Goal: Information Seeking & Learning: Find specific fact

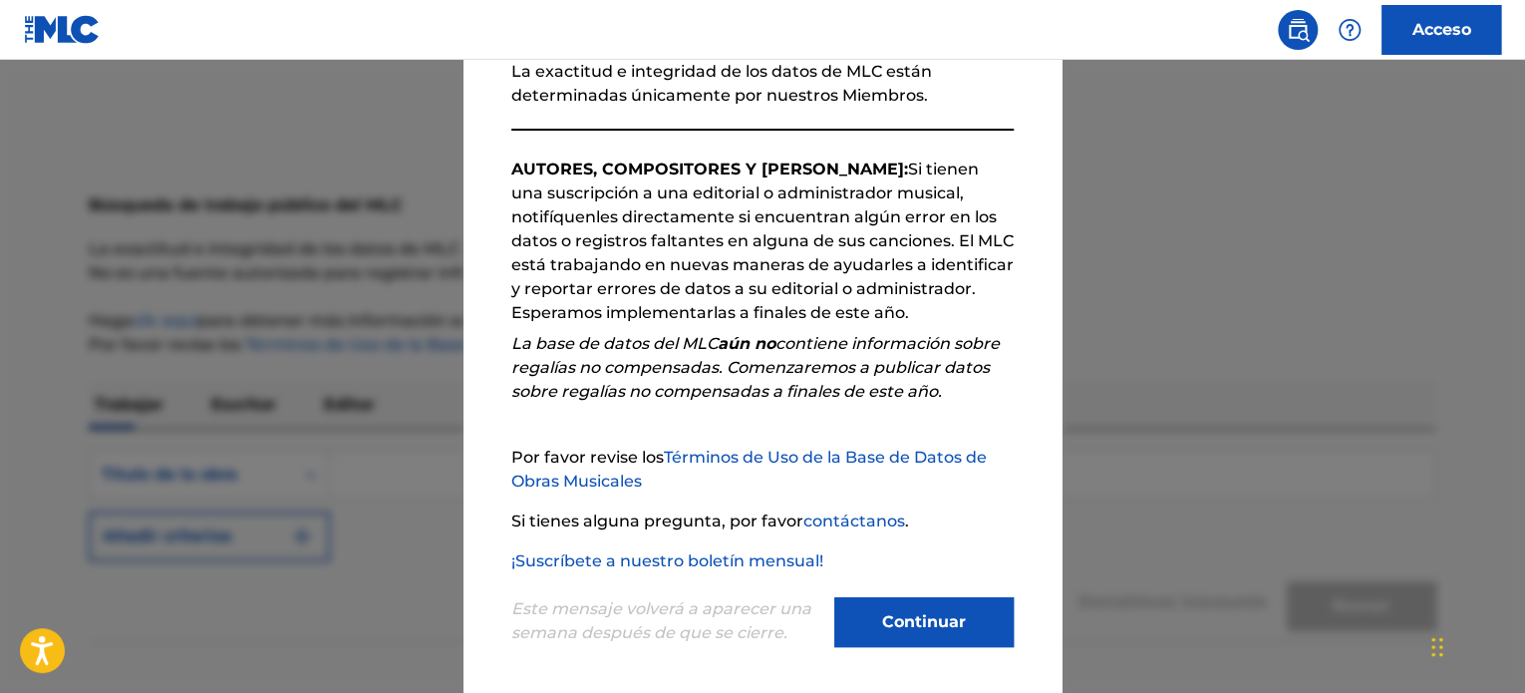
scroll to position [255, 0]
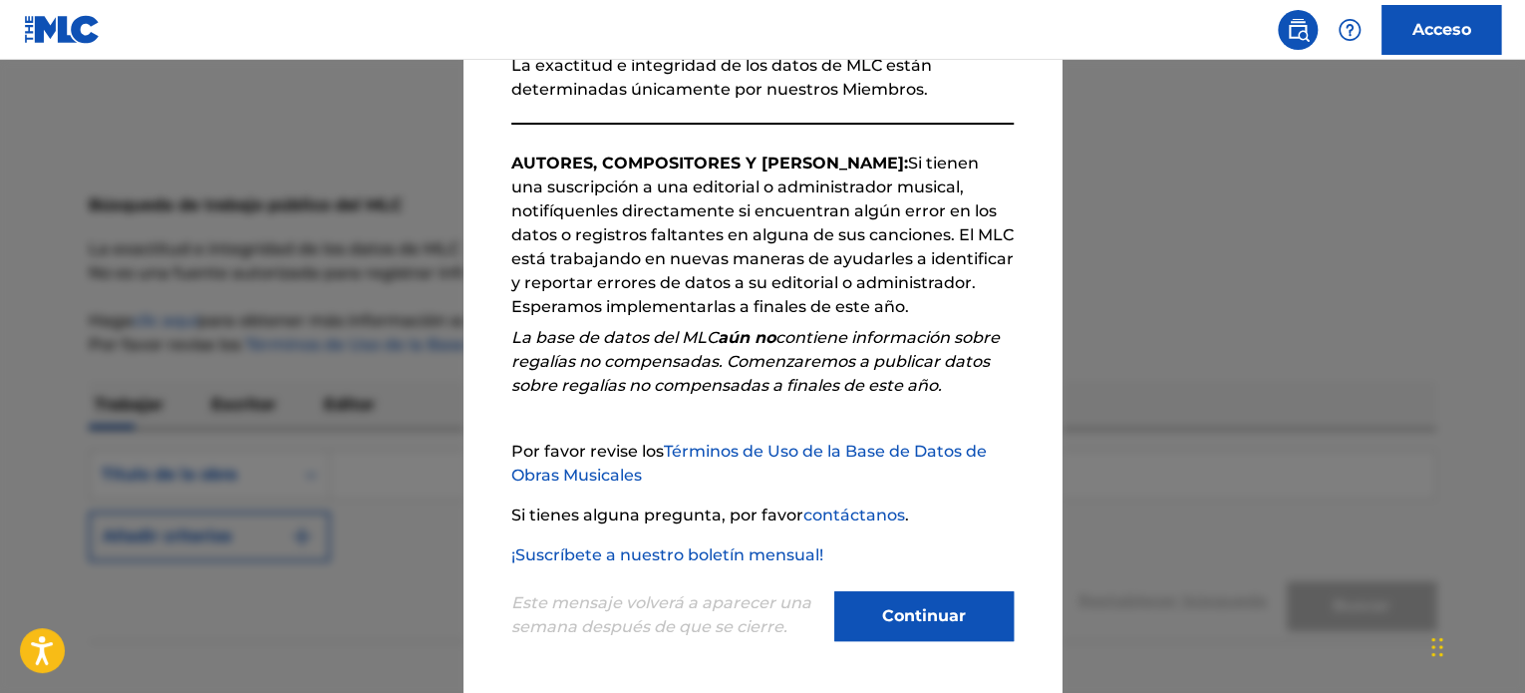
click at [904, 618] on font "Continuar" at bounding box center [924, 615] width 84 height 19
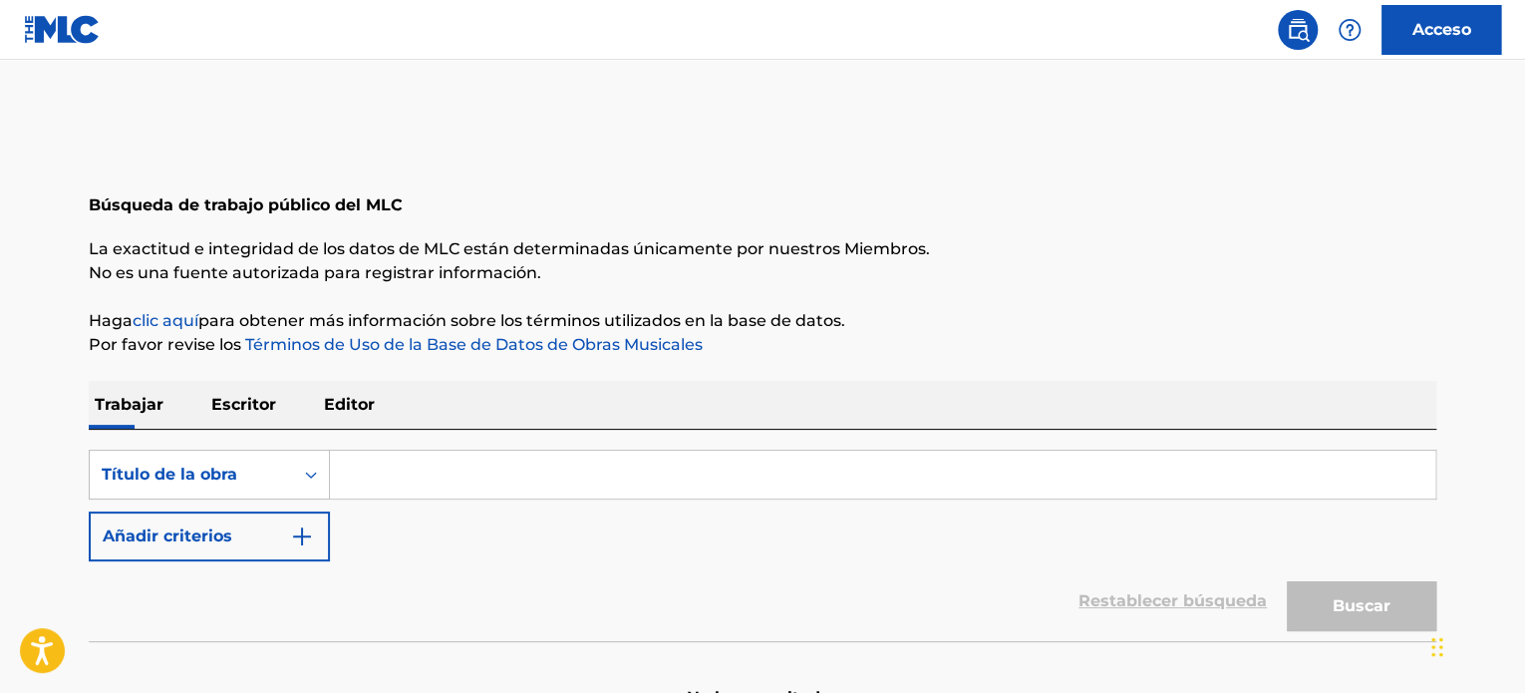
click at [394, 478] on input "Formulario de búsqueda" at bounding box center [882, 474] width 1105 height 48
click at [294, 474] on div "Título de la obra" at bounding box center [209, 474] width 241 height 50
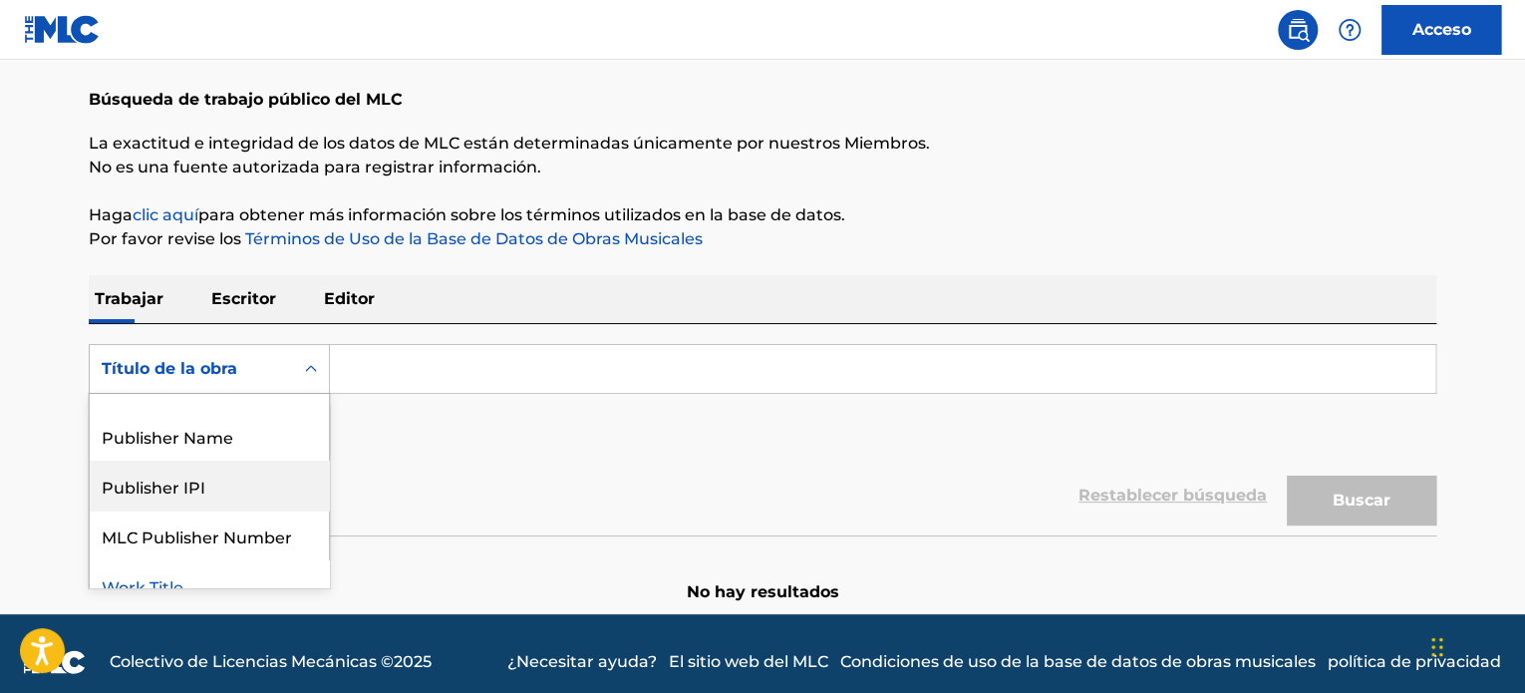
scroll to position [204, 0]
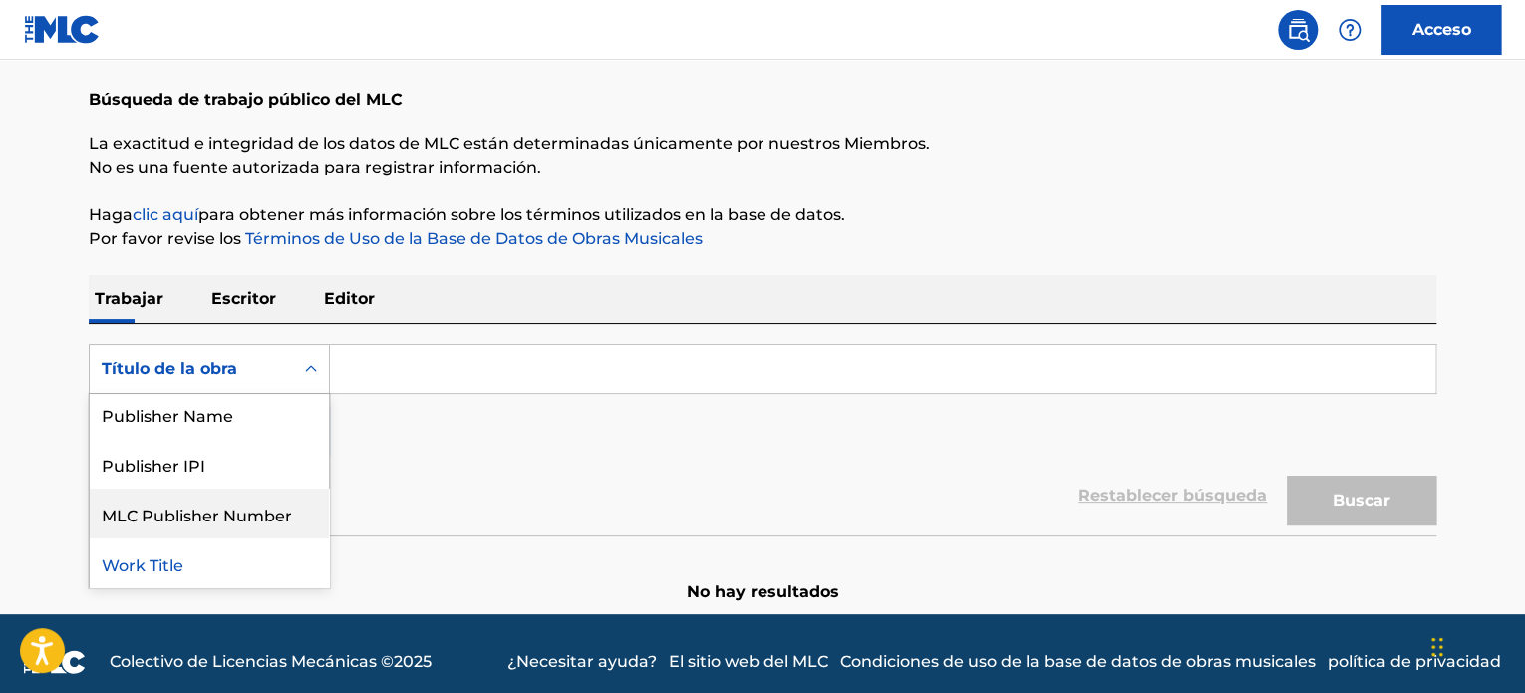
click at [197, 514] on div "MLC Publisher Number" at bounding box center [209, 513] width 239 height 50
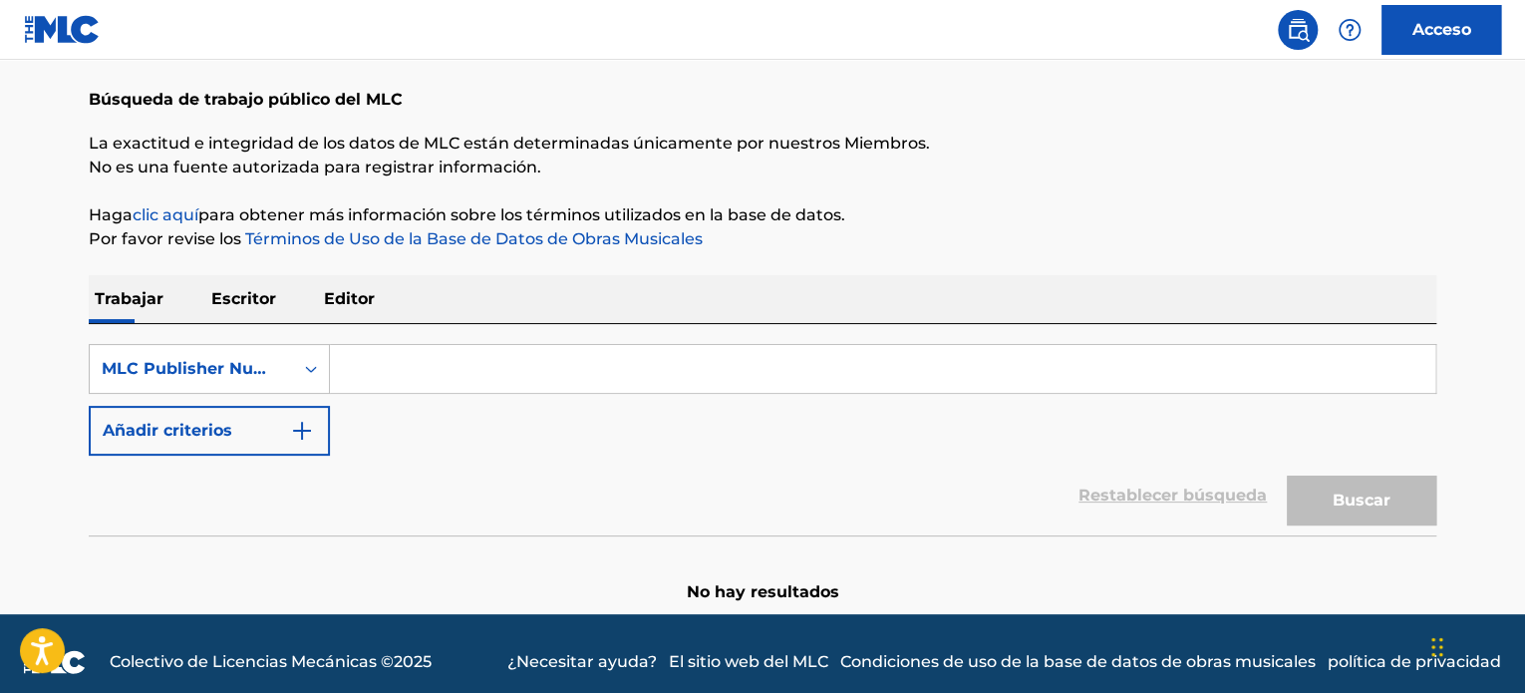
click at [355, 368] on input "Formulario de búsqueda" at bounding box center [882, 369] width 1105 height 48
paste input "TVG08J"
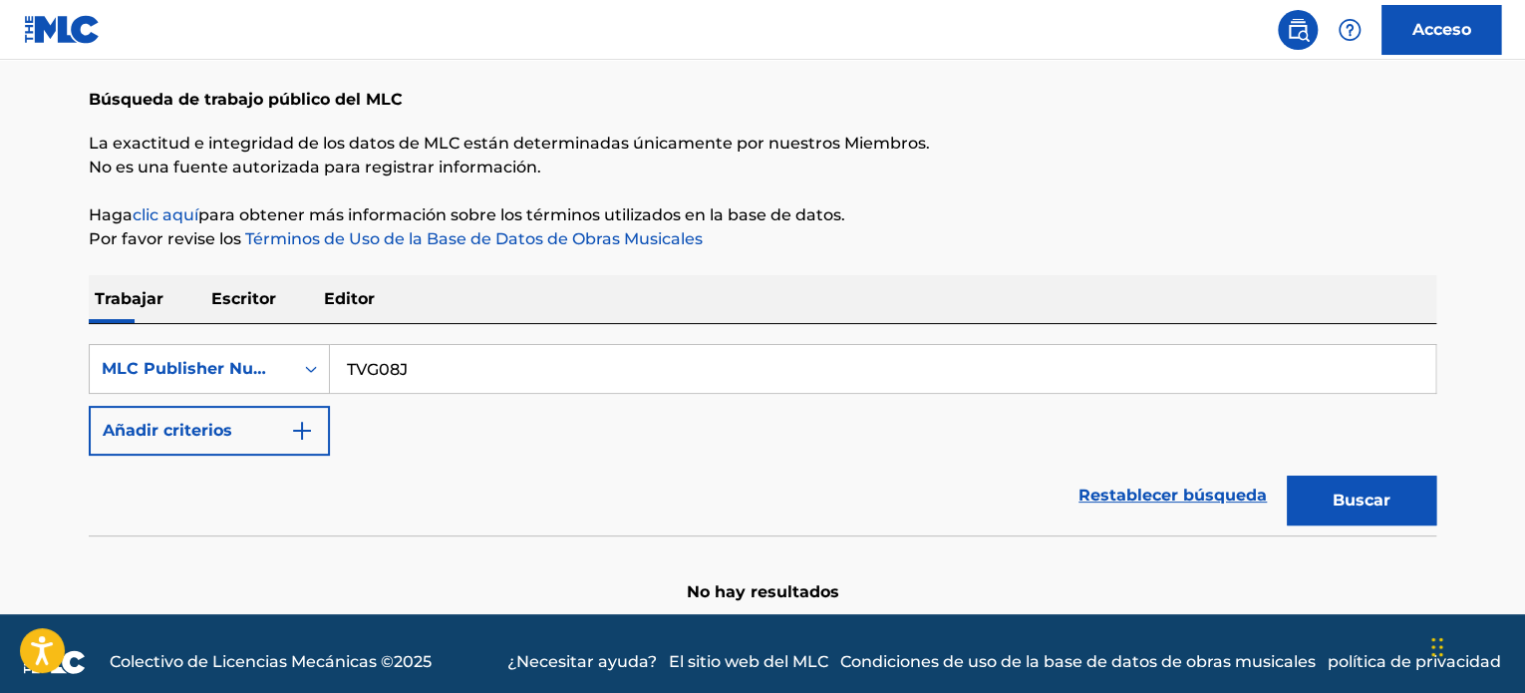
click at [1356, 505] on font "Buscar" at bounding box center [1361, 499] width 58 height 19
click at [1376, 490] on font "Buscar" at bounding box center [1361, 499] width 58 height 19
click at [1377, 490] on font "Buscar" at bounding box center [1361, 499] width 58 height 19
click at [1375, 492] on font "Buscar" at bounding box center [1361, 499] width 58 height 19
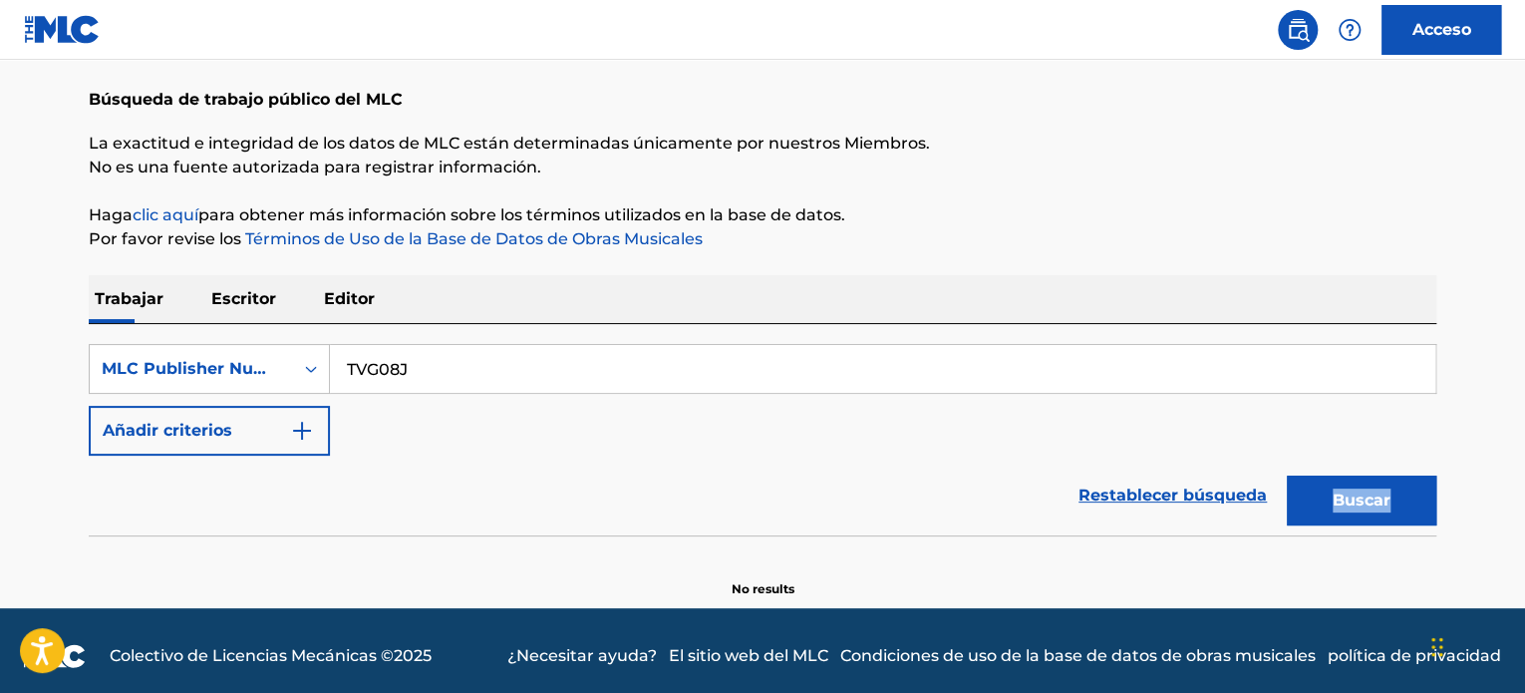
click at [1375, 492] on div "Buscar" at bounding box center [1355, 495] width 159 height 80
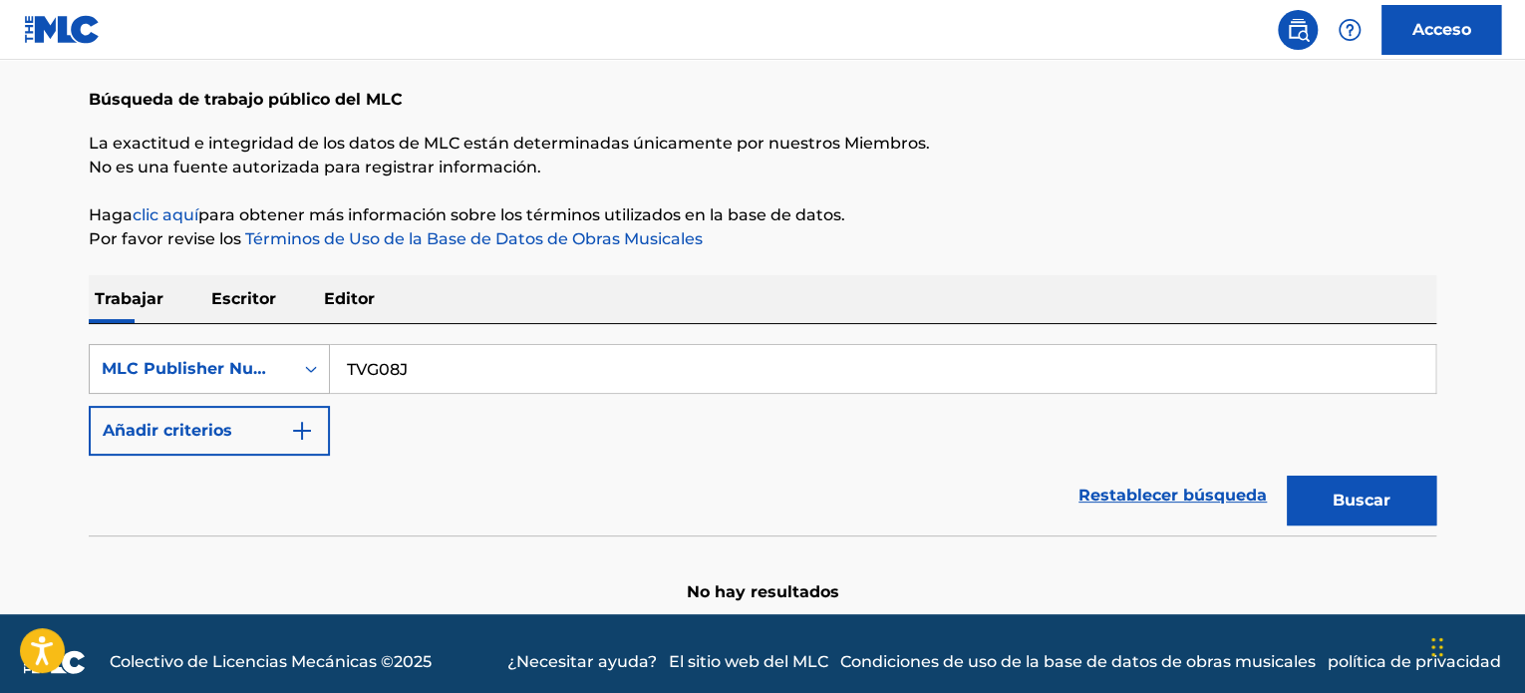
drag, startPoint x: 439, startPoint y: 366, endPoint x: 254, endPoint y: 345, distance: 186.5
click at [254, 345] on div "SearchWithCriteriab1eca0ca-9838-4b93-8db6-85f6b6b3c042 MLC Publisher Number TVG…" at bounding box center [762, 369] width 1347 height 50
paste input "UVAGLO"
click at [1387, 491] on font "Buscar" at bounding box center [1361, 499] width 58 height 19
drag, startPoint x: 437, startPoint y: 380, endPoint x: 251, endPoint y: 380, distance: 186.3
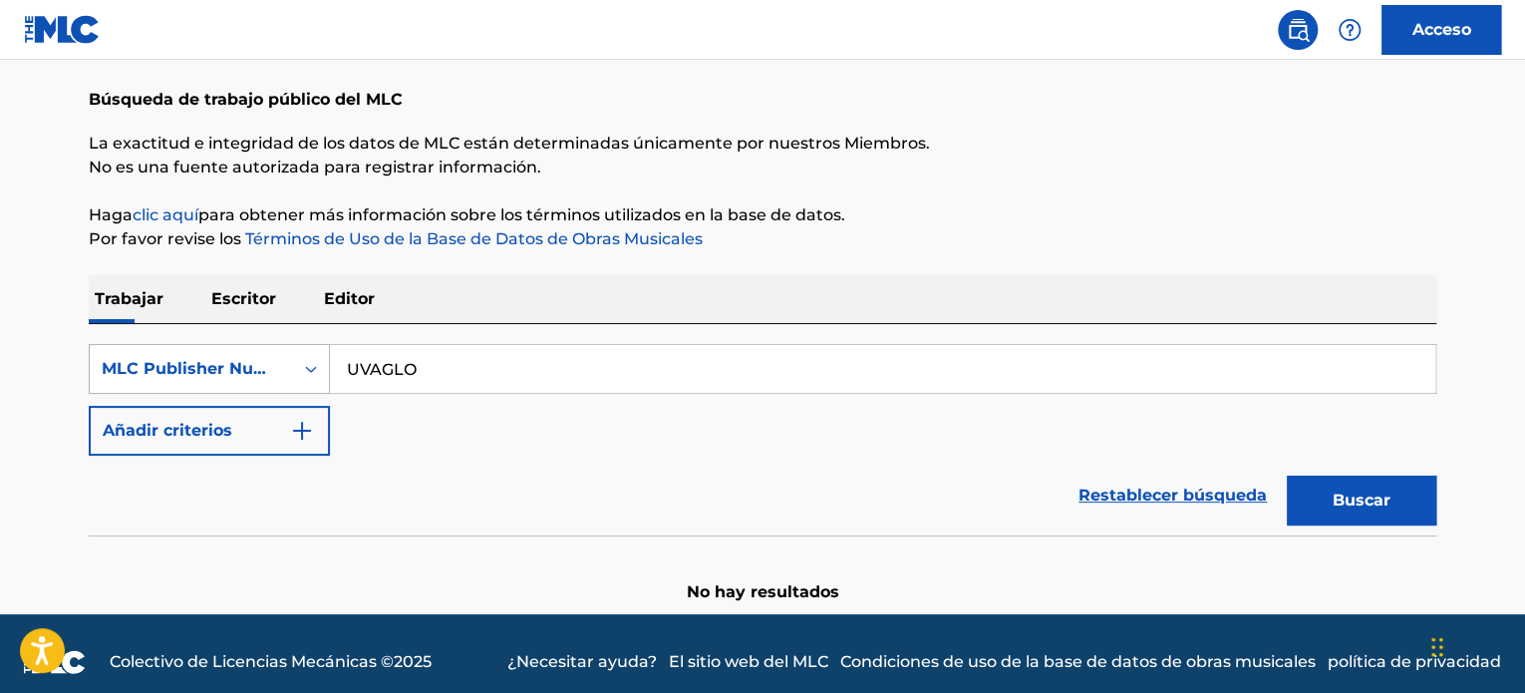
click at [251, 380] on div "SearchWithCriteriab1eca0ca-9838-4b93-8db6-85f6b6b3c042 MLC Publisher Number UVA…" at bounding box center [762, 369] width 1347 height 50
paste input "TVG3N0"
type input "TVG3N0"
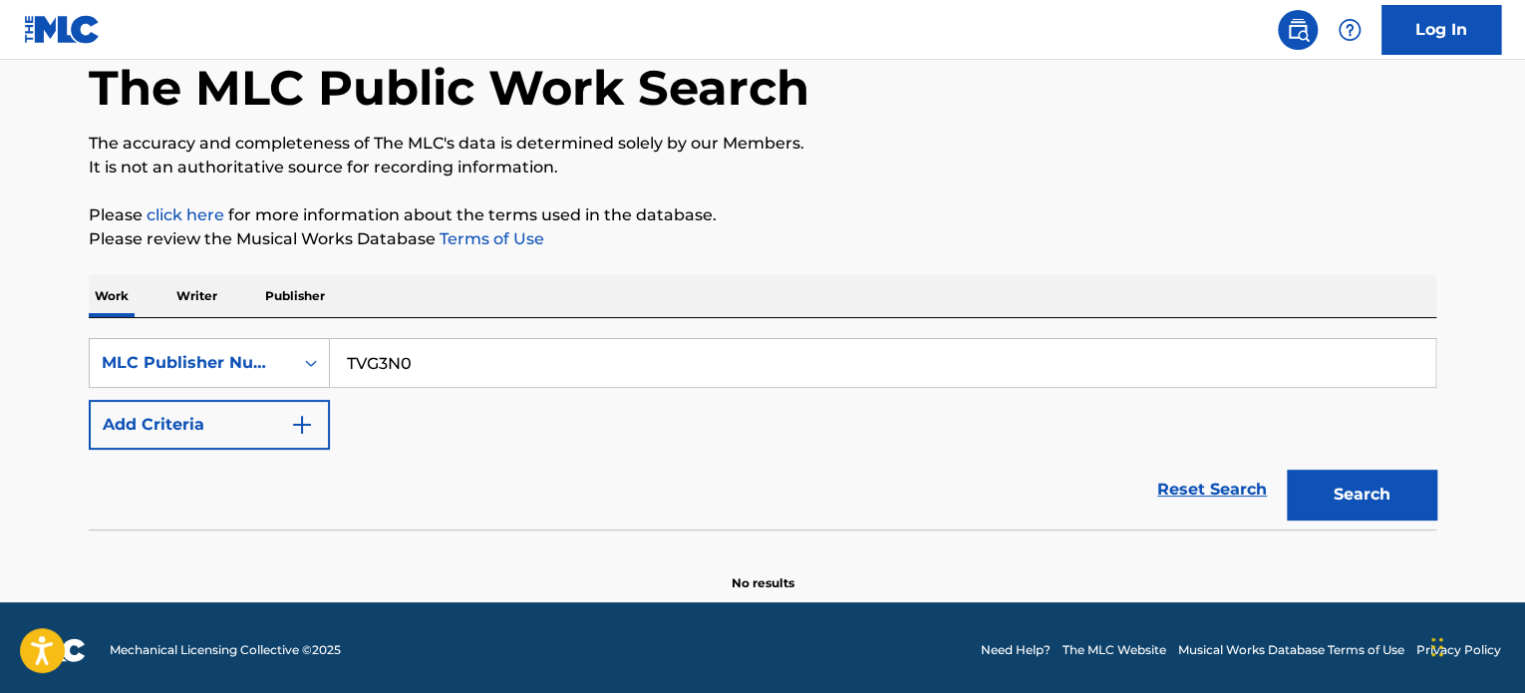
click at [536, 469] on div "Reset Search Search" at bounding box center [762, 489] width 1347 height 80
click at [1389, 505] on button "Search" at bounding box center [1360, 494] width 149 height 50
click at [319, 355] on icon "Search Form" at bounding box center [311, 363] width 20 height 20
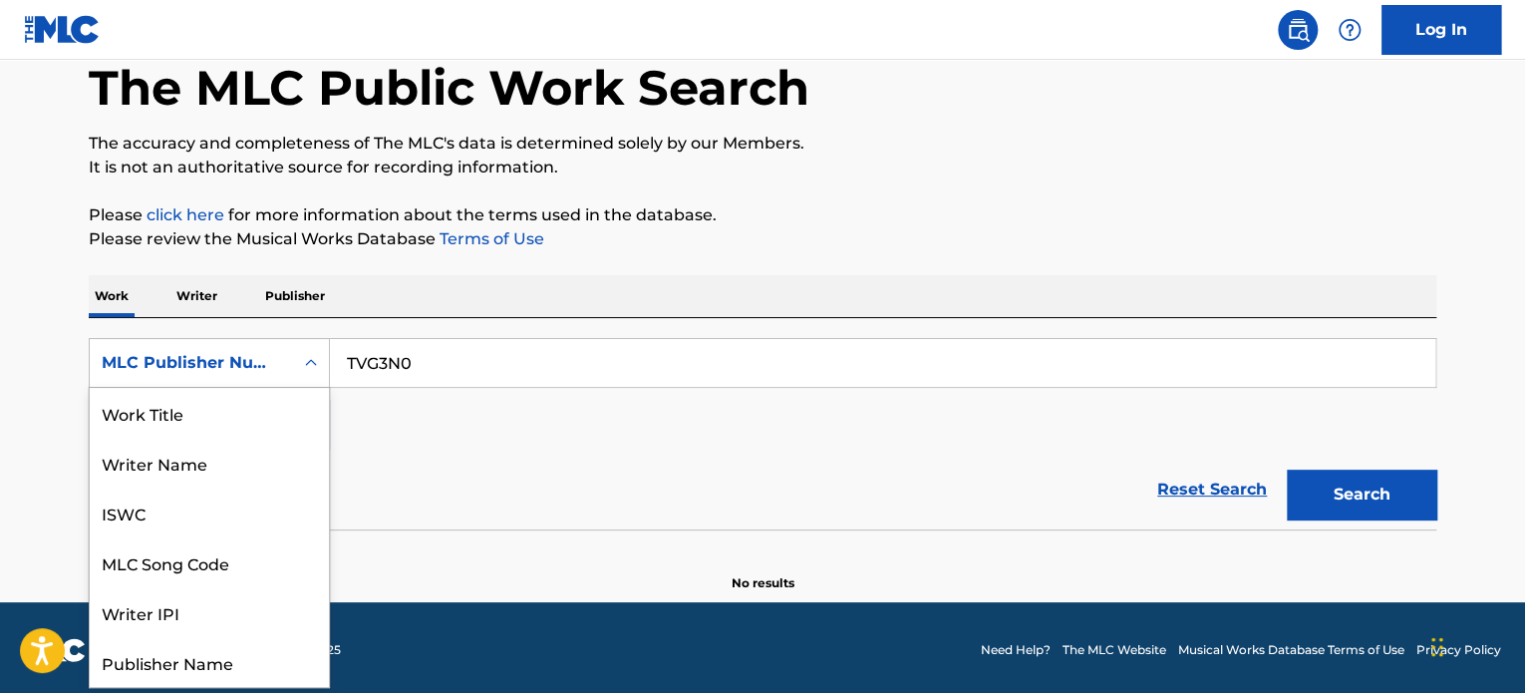
scroll to position [100, 0]
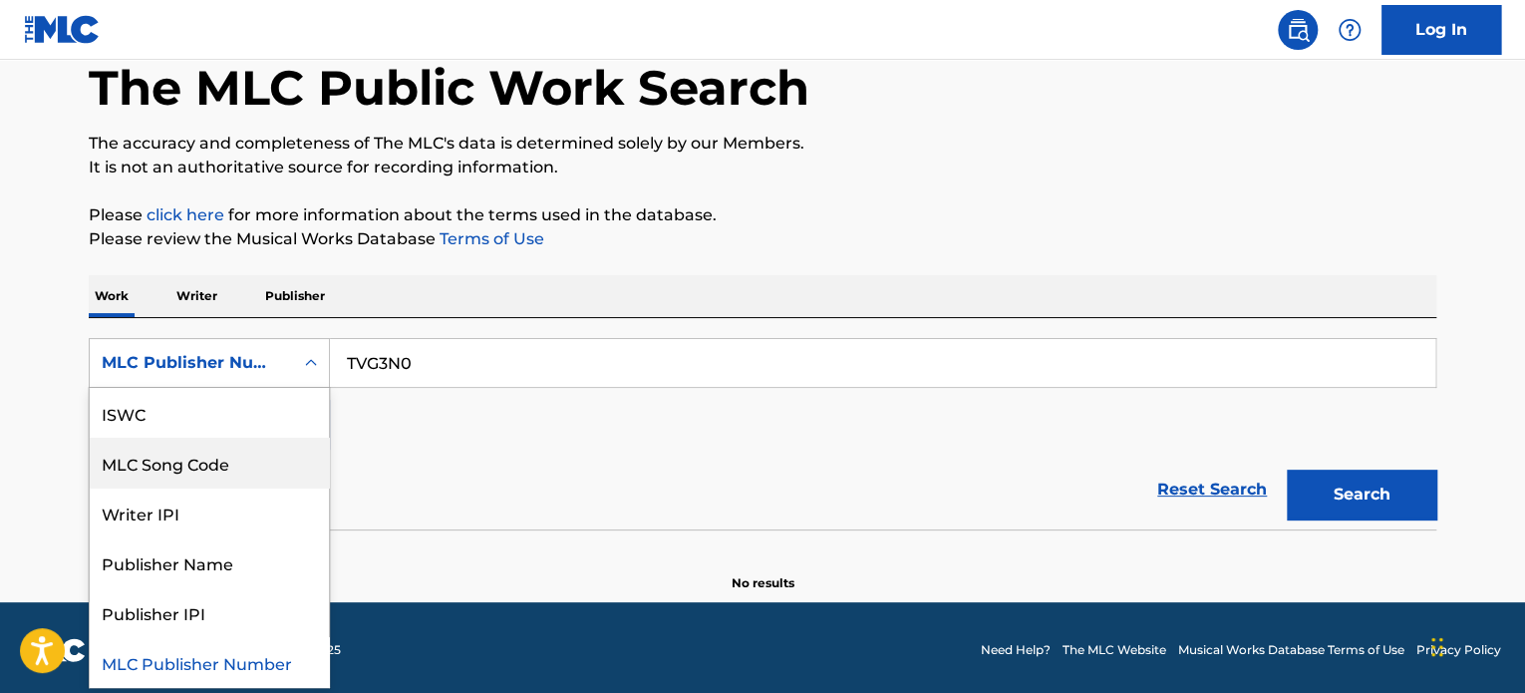
click at [200, 470] on div "MLC Song Code" at bounding box center [209, 462] width 239 height 50
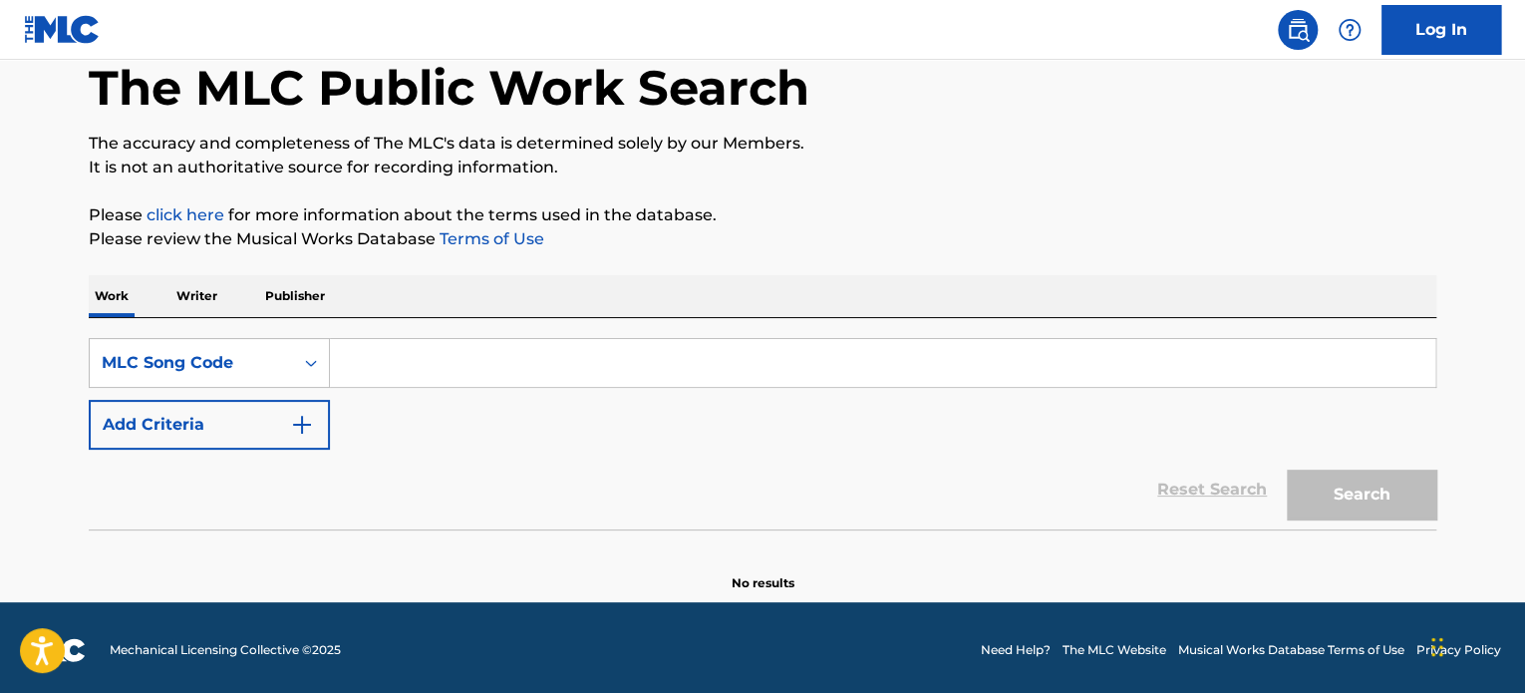
click at [363, 366] on input "Search Form" at bounding box center [882, 363] width 1105 height 48
paste input "TVG08J"
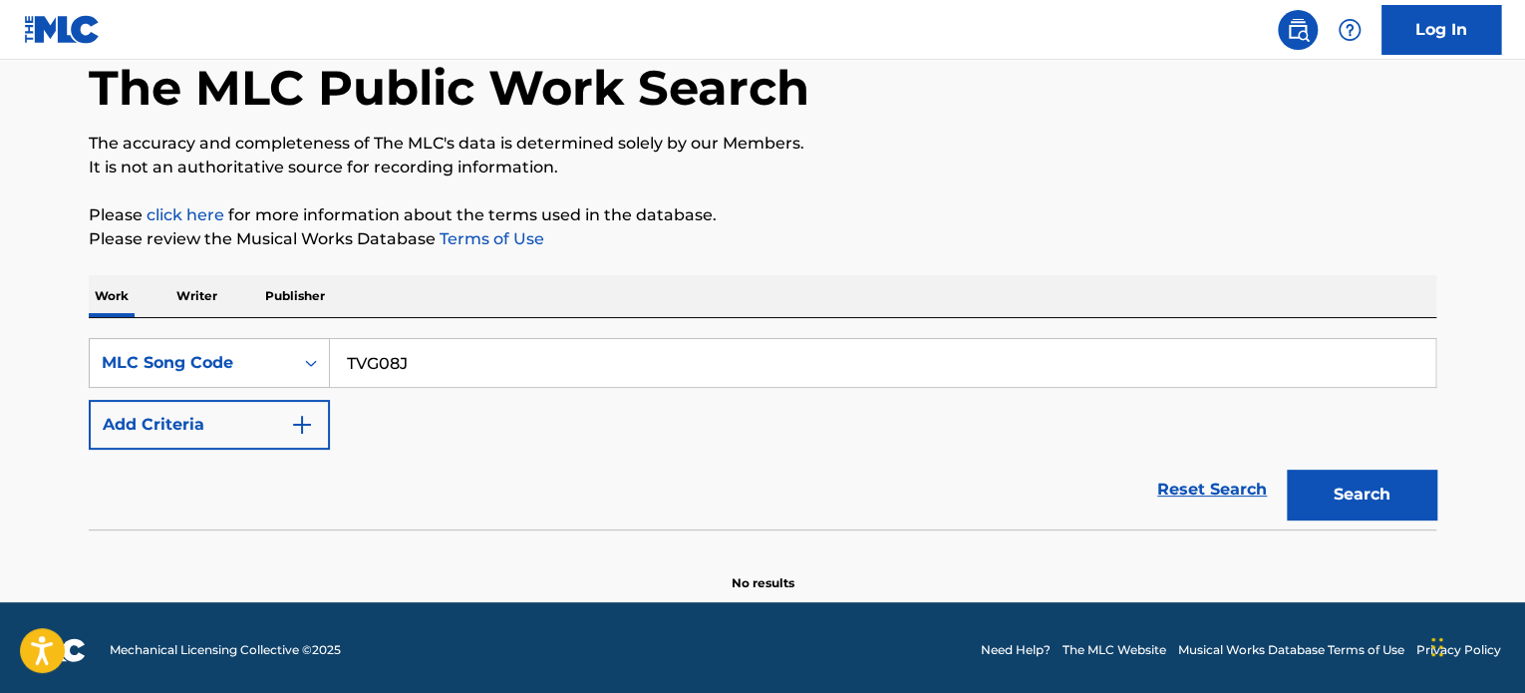
type input "TVG08J"
click at [1307, 478] on button "Search" at bounding box center [1360, 494] width 149 height 50
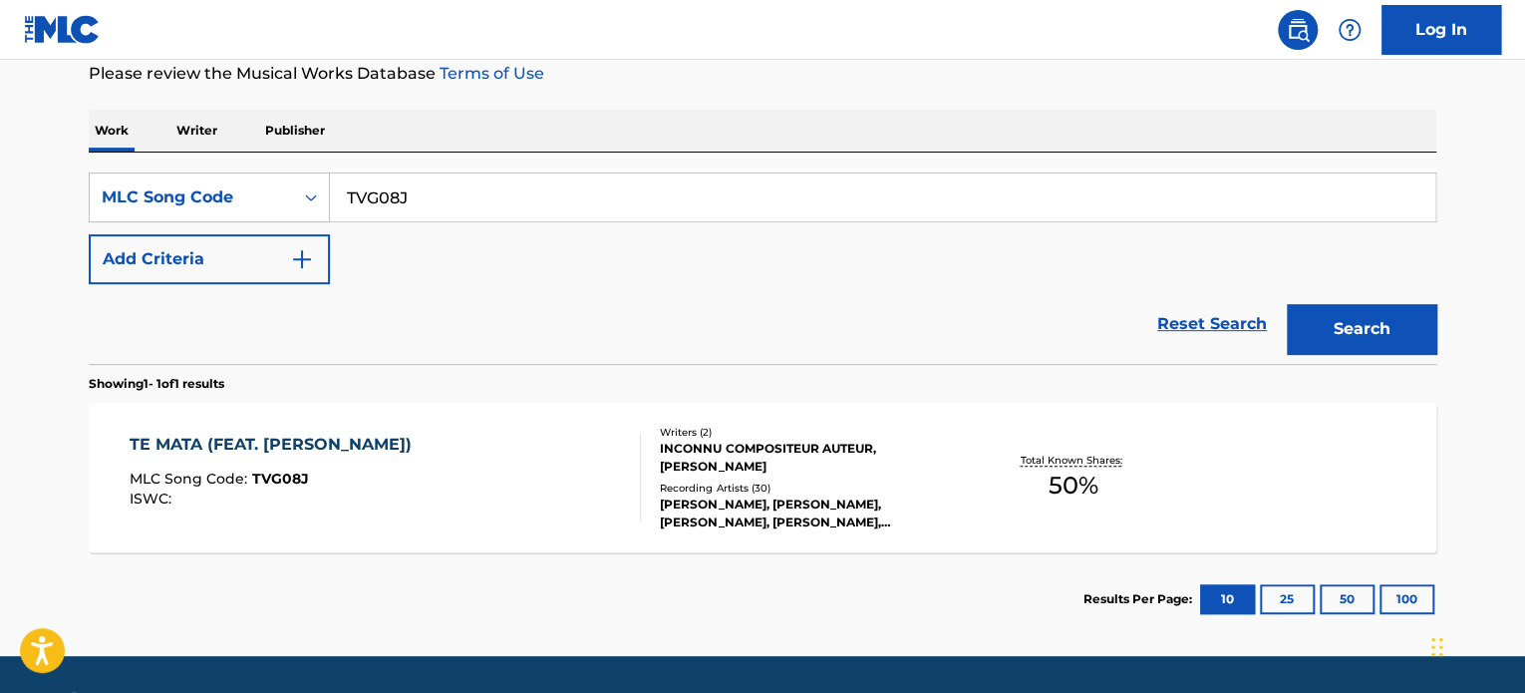
scroll to position [305, 0]
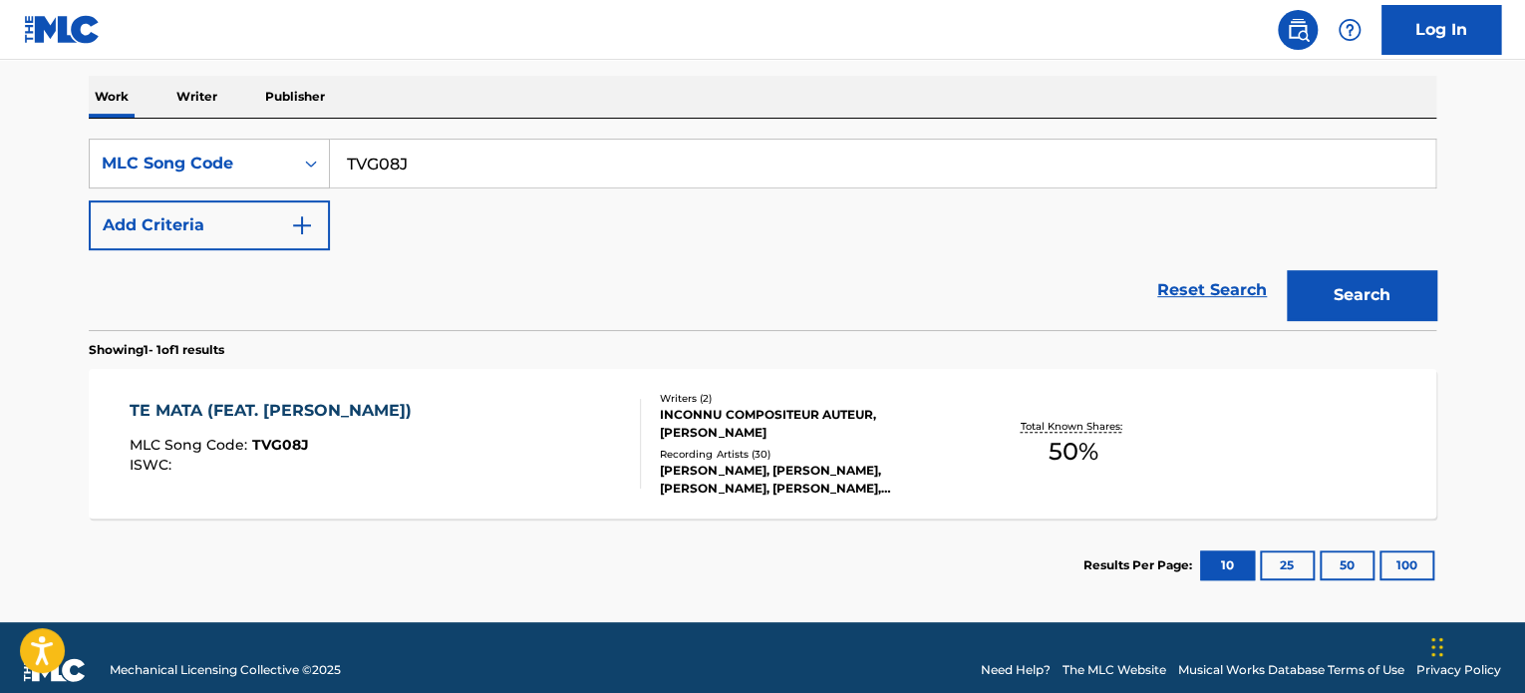
click at [312, 410] on div "TE MATA (FEAT. [PERSON_NAME])" at bounding box center [276, 411] width 292 height 24
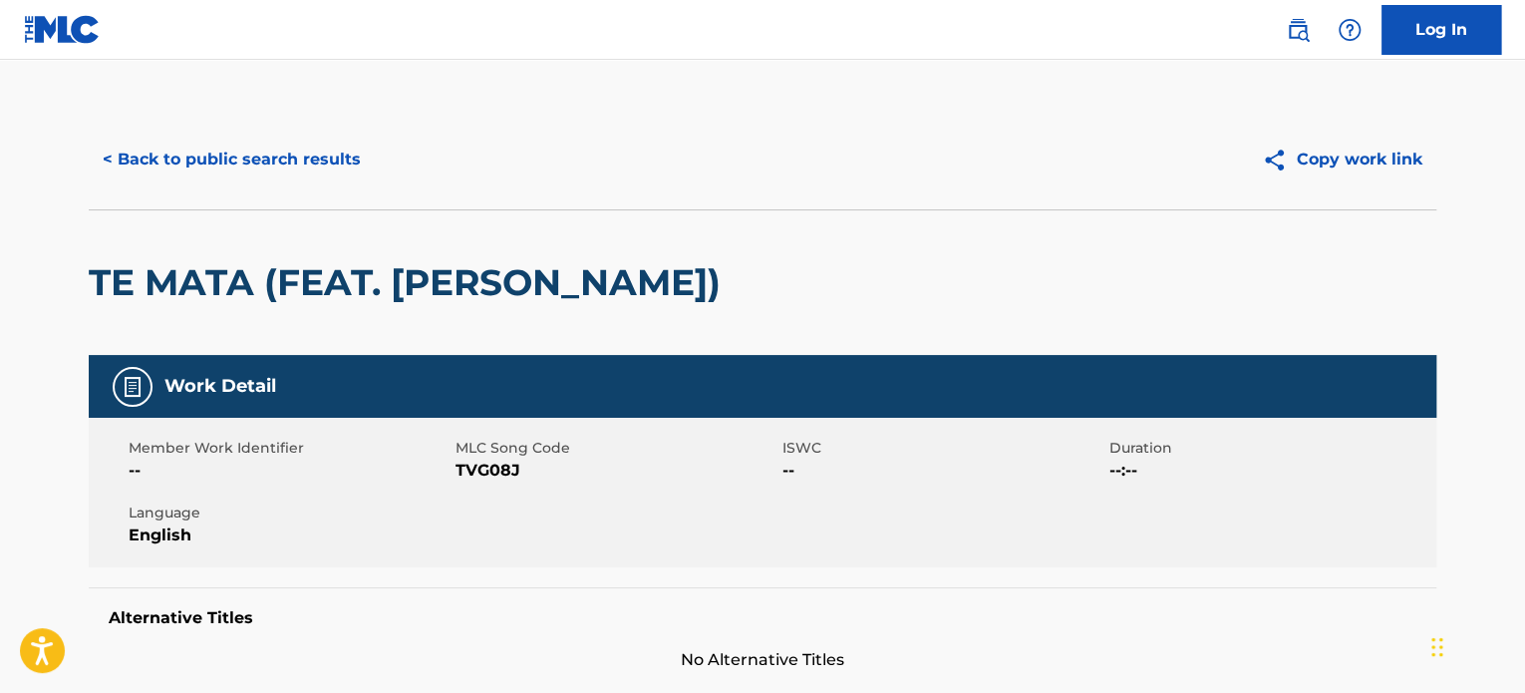
click at [118, 160] on button "< Back to public search results" at bounding box center [232, 160] width 286 height 50
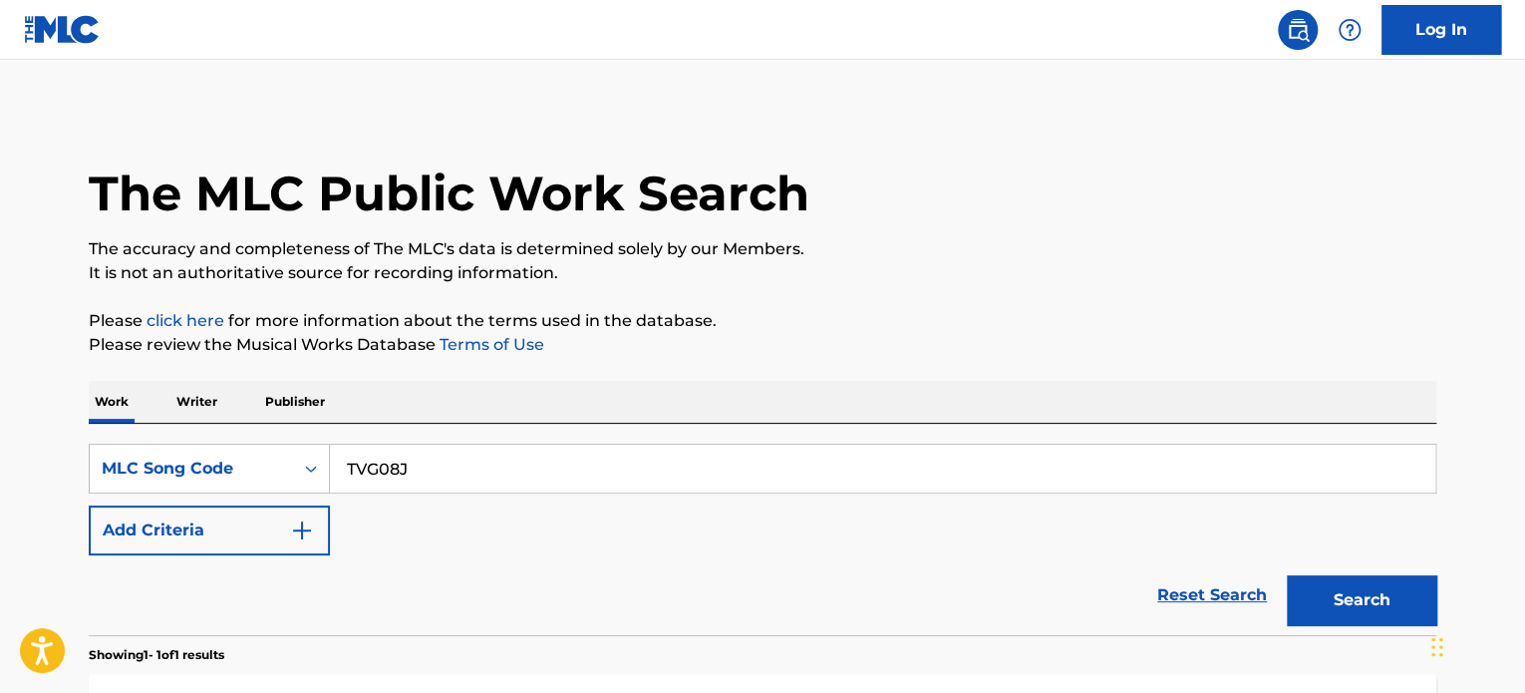
scroll to position [277, 0]
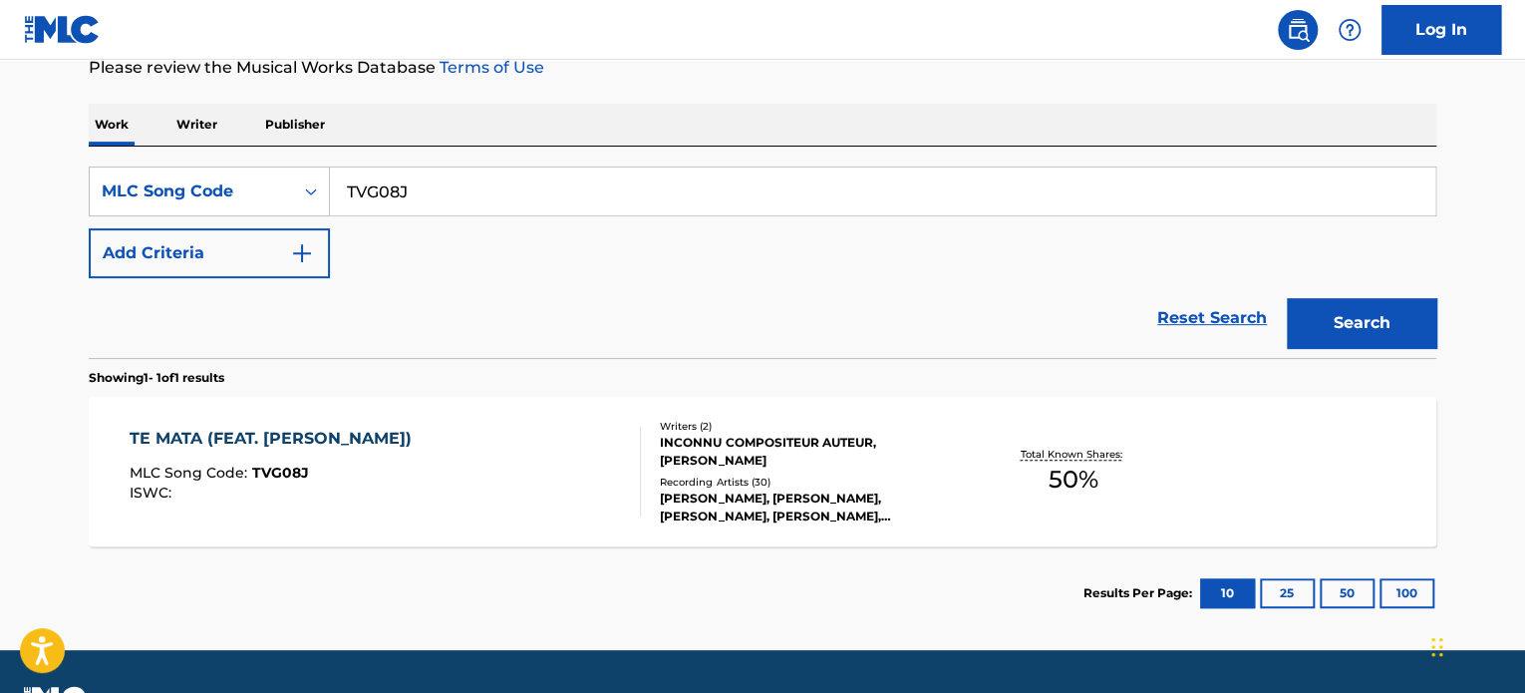
click at [378, 443] on div "TE MATA (FEAT. [PERSON_NAME])" at bounding box center [276, 438] width 292 height 24
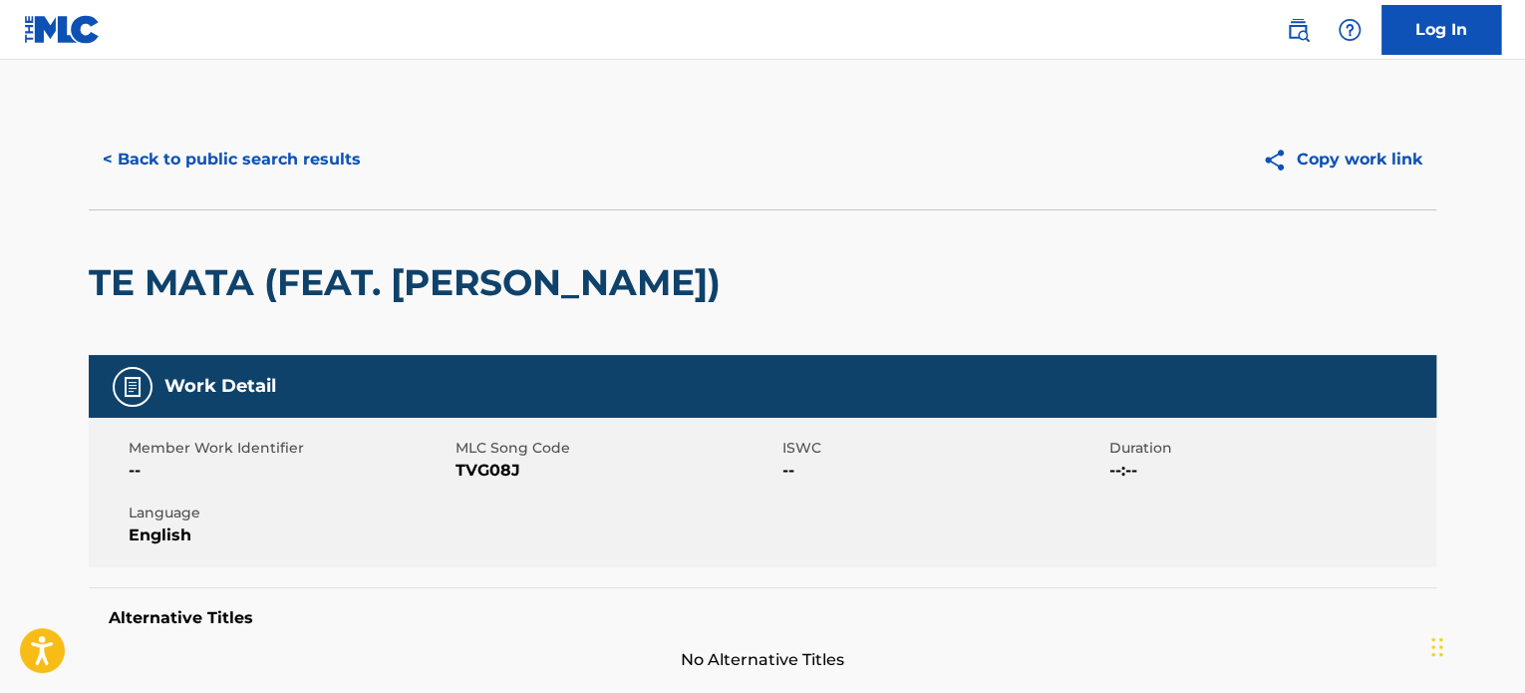
drag, startPoint x: 745, startPoint y: 292, endPoint x: 91, endPoint y: 289, distance: 654.7
click at [91, 290] on div "TE MATA (FEAT. [PERSON_NAME])" at bounding box center [762, 281] width 1347 height 145
copy h2 "TE MATA (FEAT. [PERSON_NAME])"
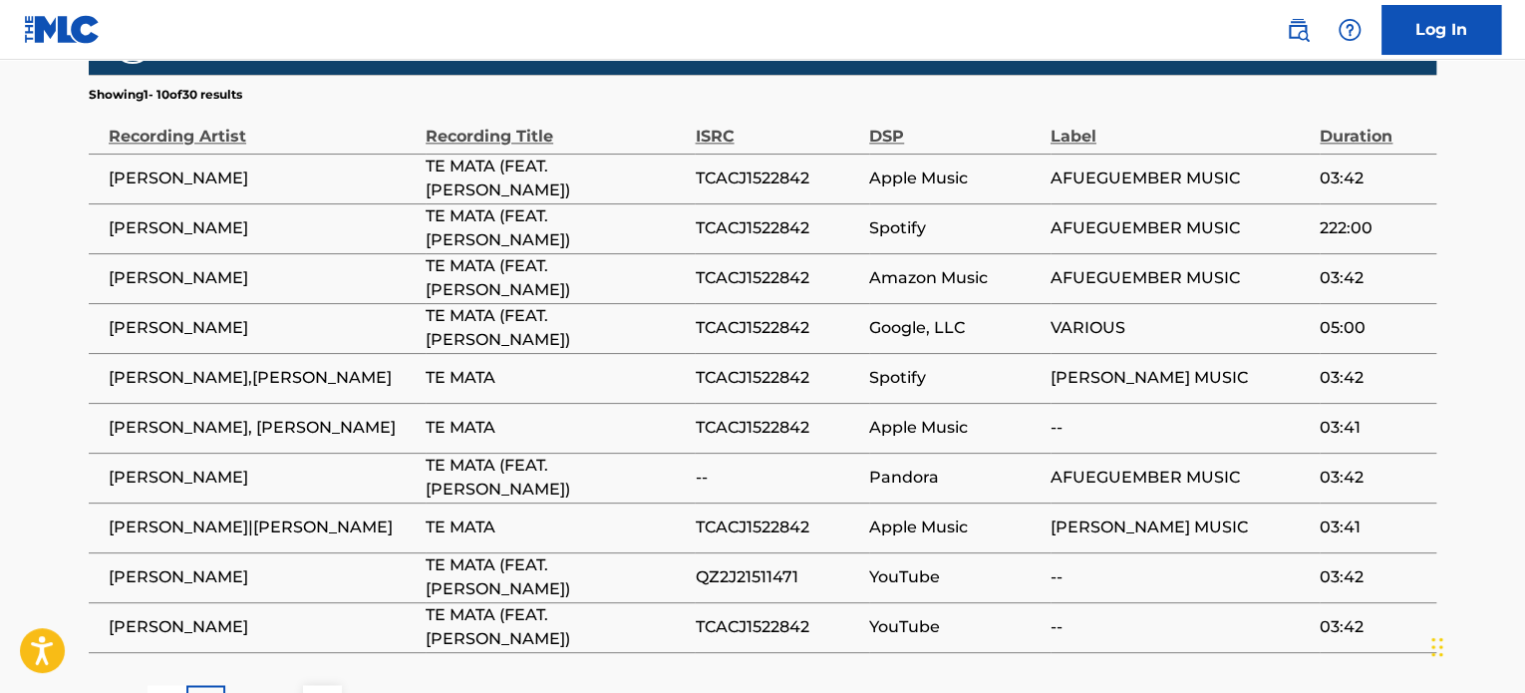
scroll to position [1240, 0]
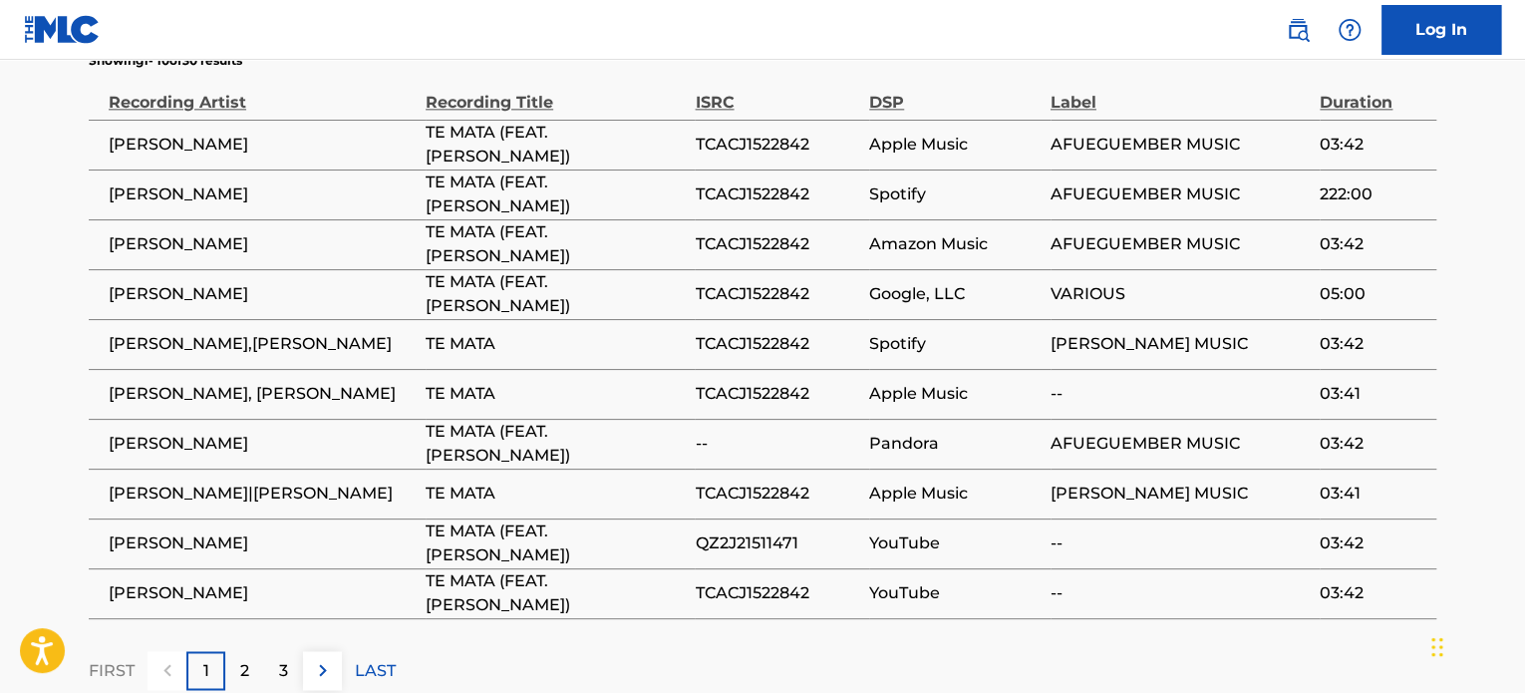
click at [717, 332] on span "TCACJ1522842" at bounding box center [777, 344] width 164 height 24
